Goal: Transaction & Acquisition: Register for event/course

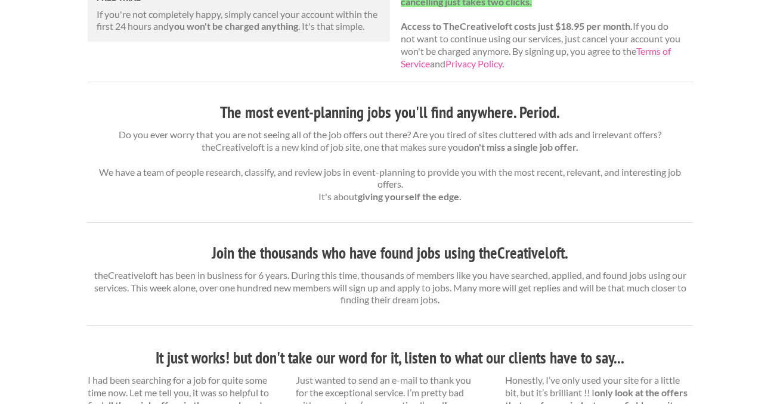
scroll to position [372, 0]
